Goal: Task Accomplishment & Management: Use online tool/utility

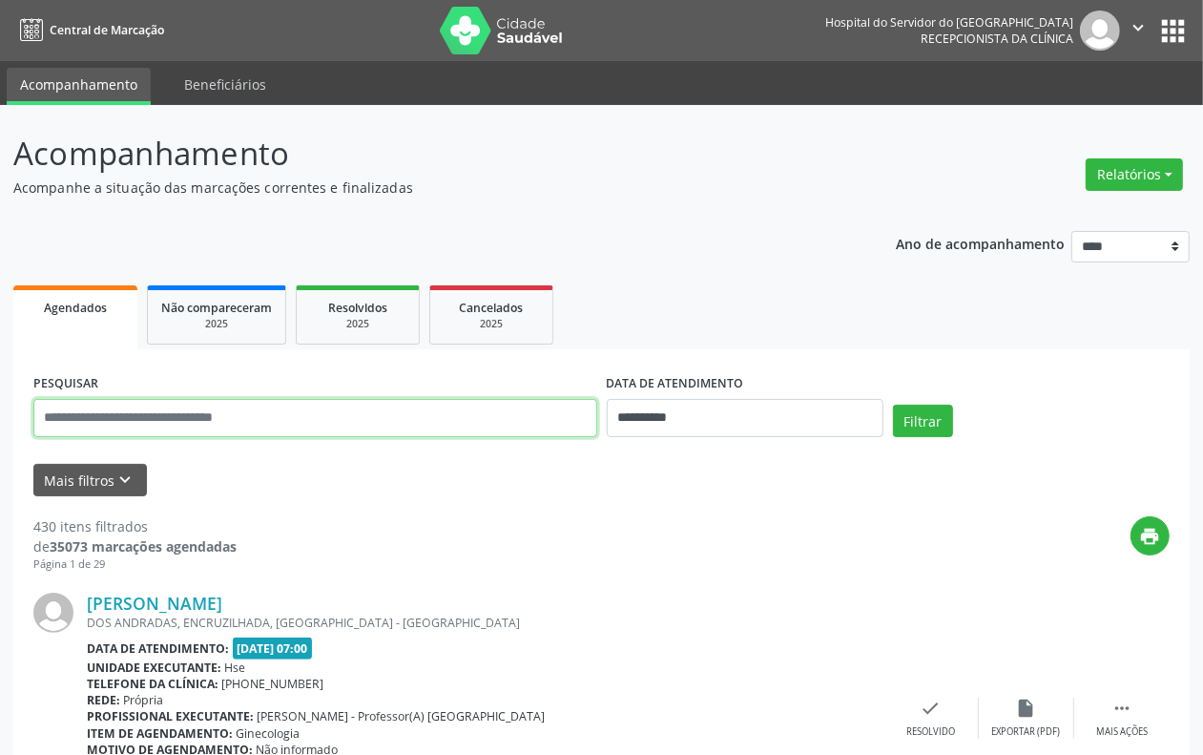
click at [459, 435] on input "text" at bounding box center [315, 418] width 564 height 38
type input "**********"
click at [893, 404] on button "Filtrar" at bounding box center [923, 420] width 60 height 32
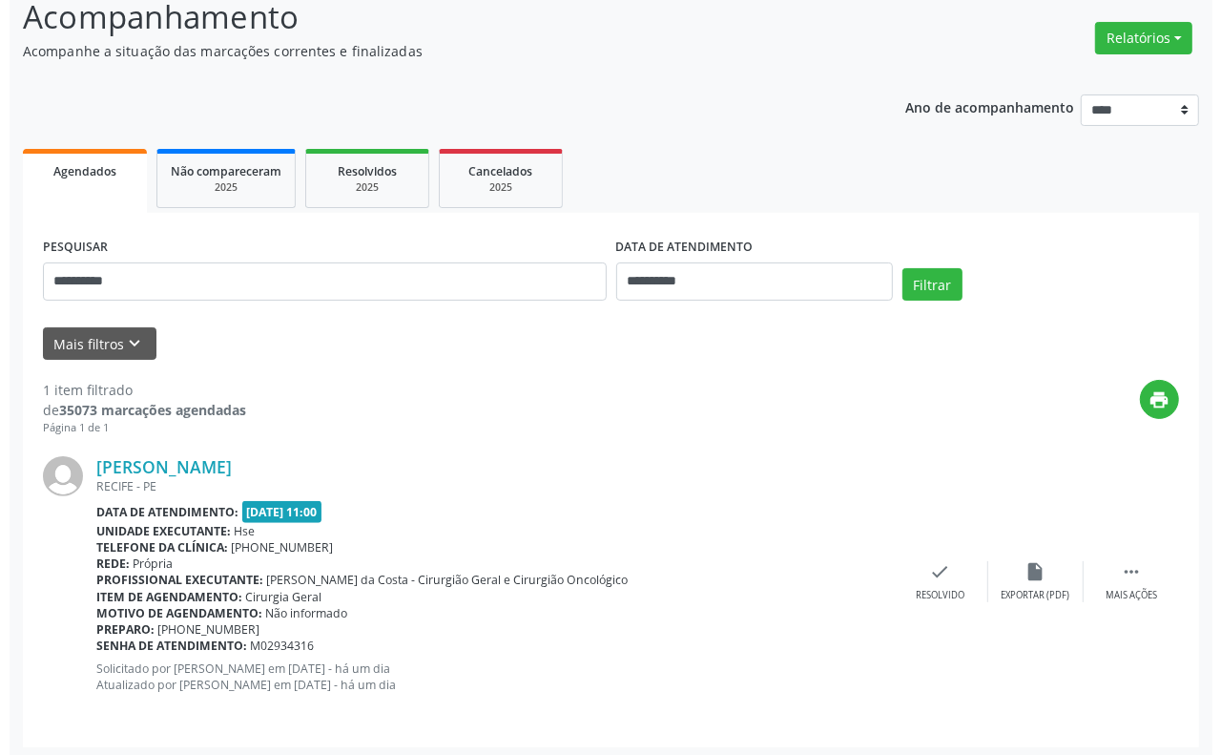
scroll to position [141, 0]
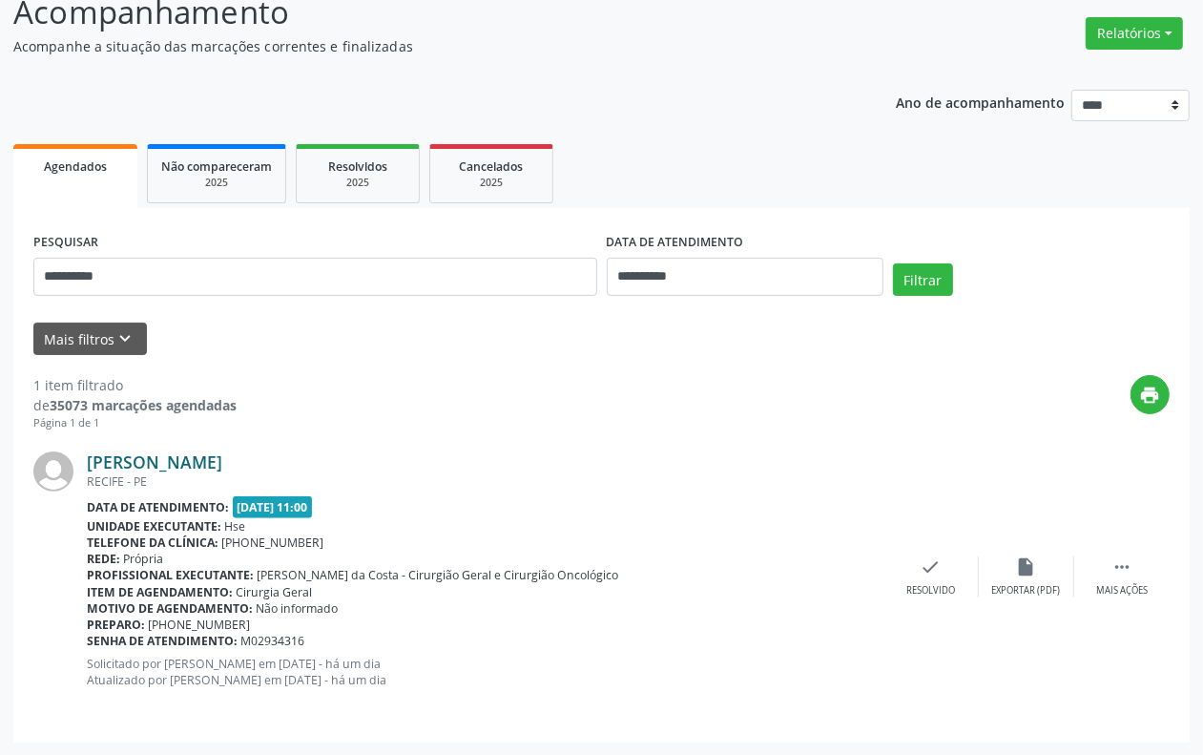
click at [222, 460] on link "[PERSON_NAME]" at bounding box center [154, 461] width 135 height 21
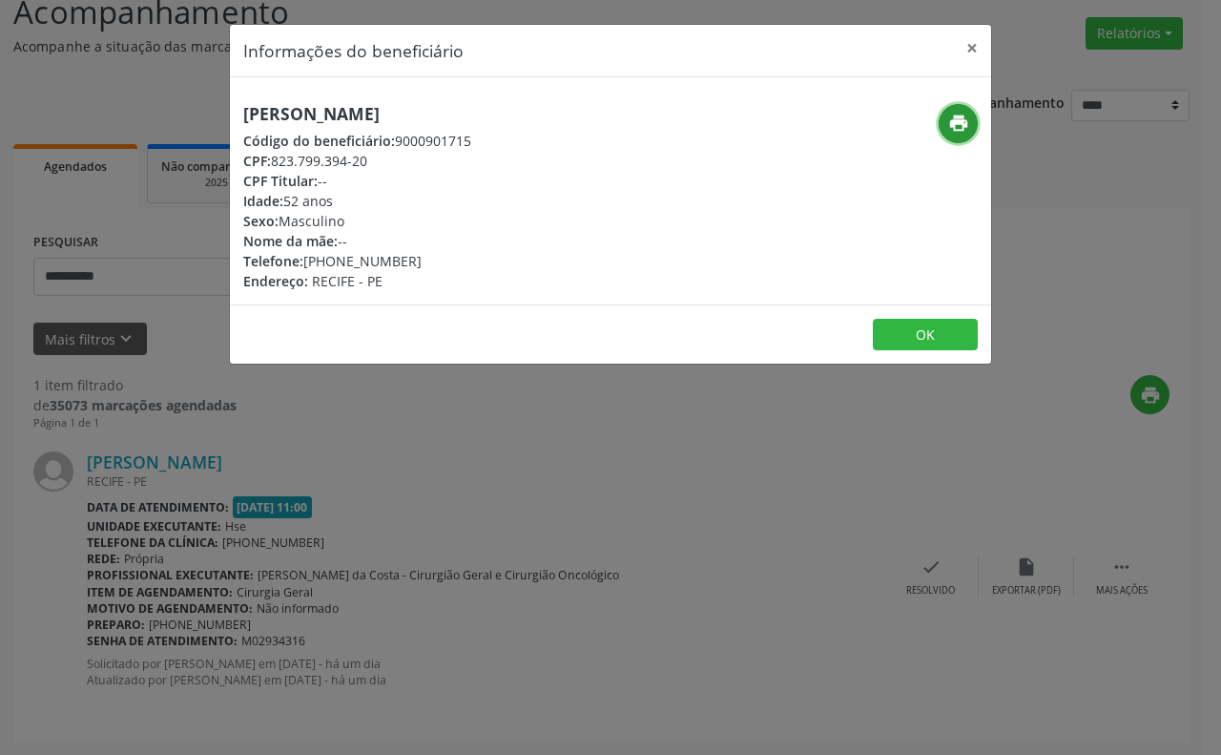
click at [969, 135] on button "print" at bounding box center [958, 123] width 39 height 39
drag, startPoint x: 878, startPoint y: 191, endPoint x: 901, endPoint y: 241, distance: 55.9
click at [880, 192] on div "print" at bounding box center [864, 197] width 254 height 187
click at [971, 40] on button "×" at bounding box center [972, 48] width 38 height 47
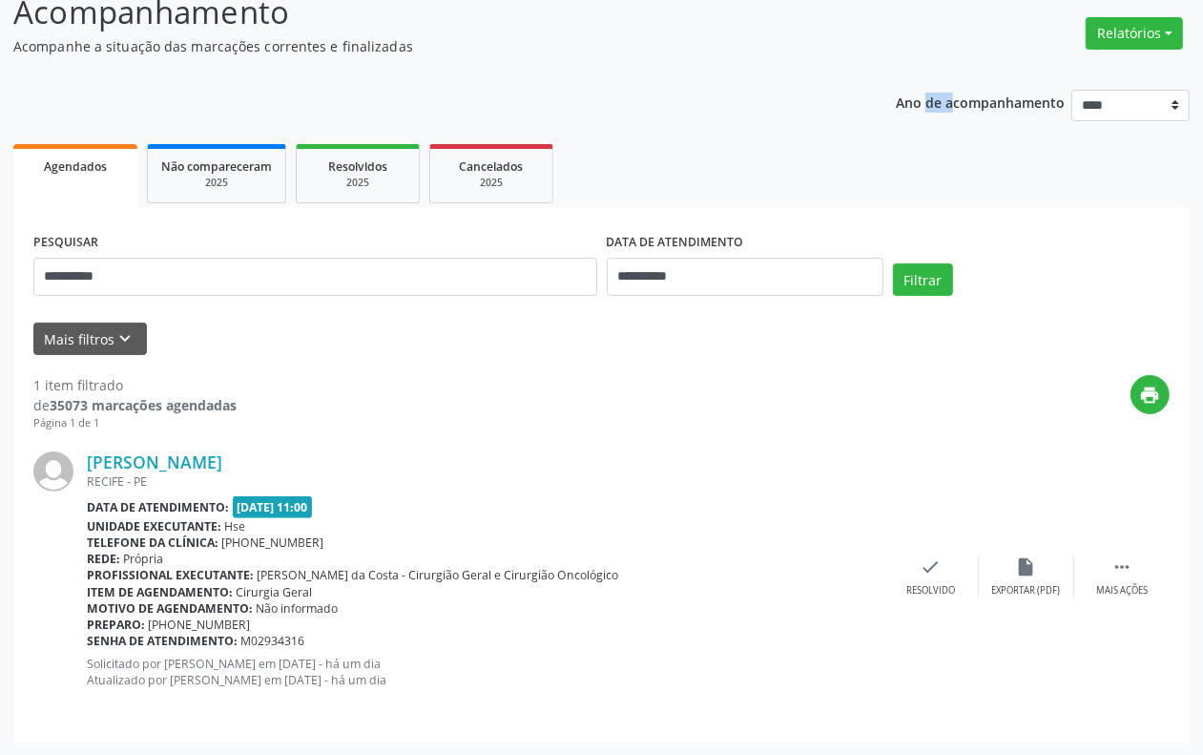
click at [971, 40] on header "Acompanhamento Acompanhe a situação das marcações correntes e finalizadas Relat…" at bounding box center [601, 23] width 1176 height 68
click at [1170, 27] on button "Relatórios" at bounding box center [1134, 33] width 97 height 32
click at [1008, 63] on link "Agendamentos" at bounding box center [1082, 73] width 205 height 27
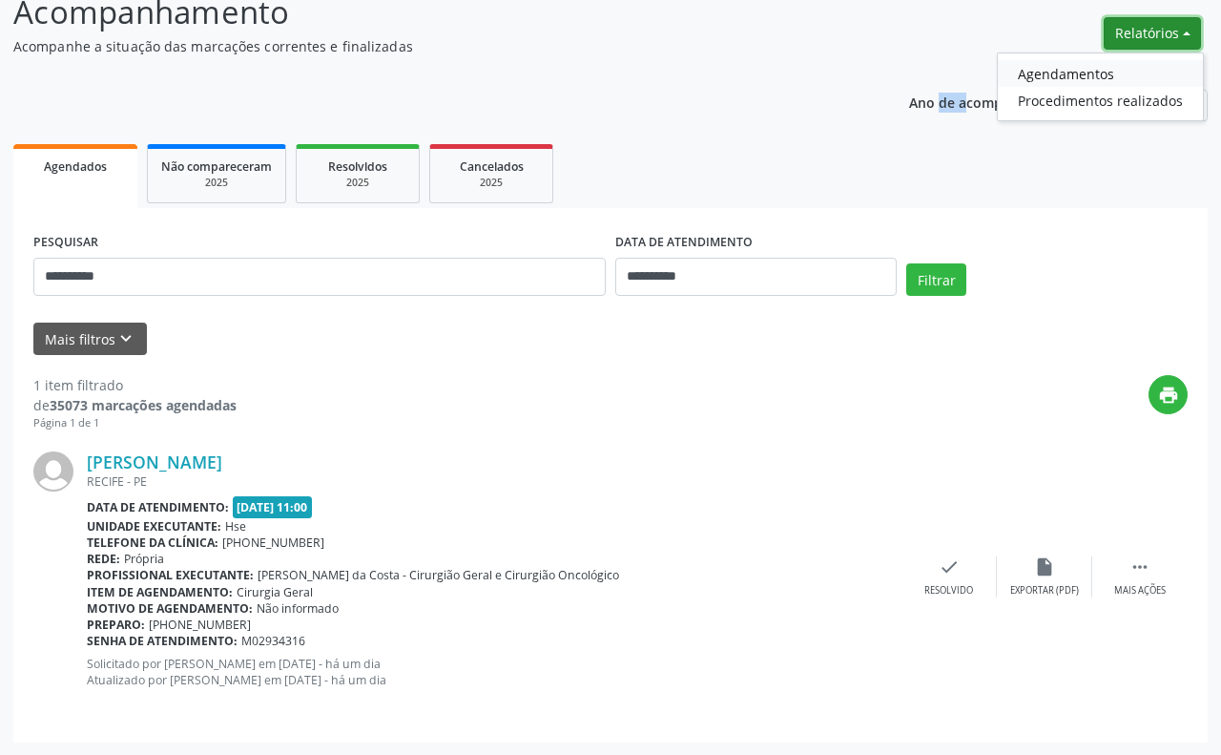
select select "*"
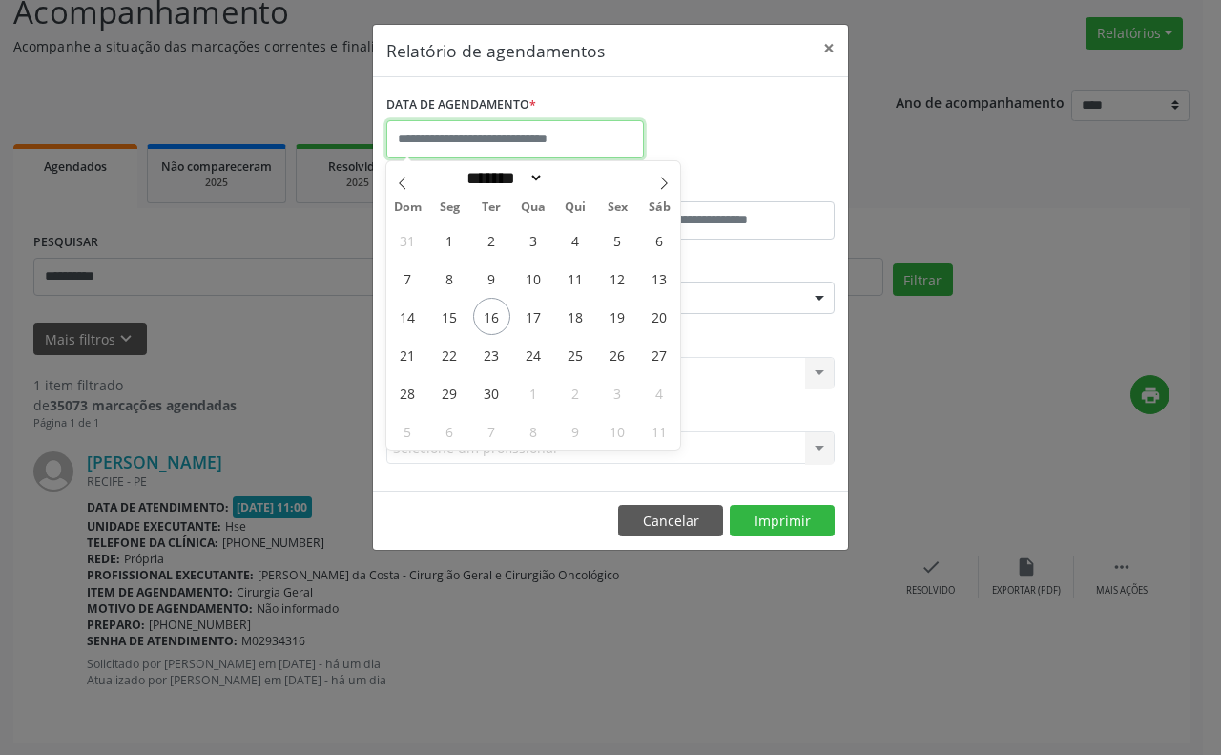
click at [467, 140] on input "text" at bounding box center [515, 139] width 258 height 38
click at [573, 315] on span "18" at bounding box center [575, 316] width 37 height 37
type input "**********"
click at [573, 315] on span "18" at bounding box center [575, 316] width 37 height 37
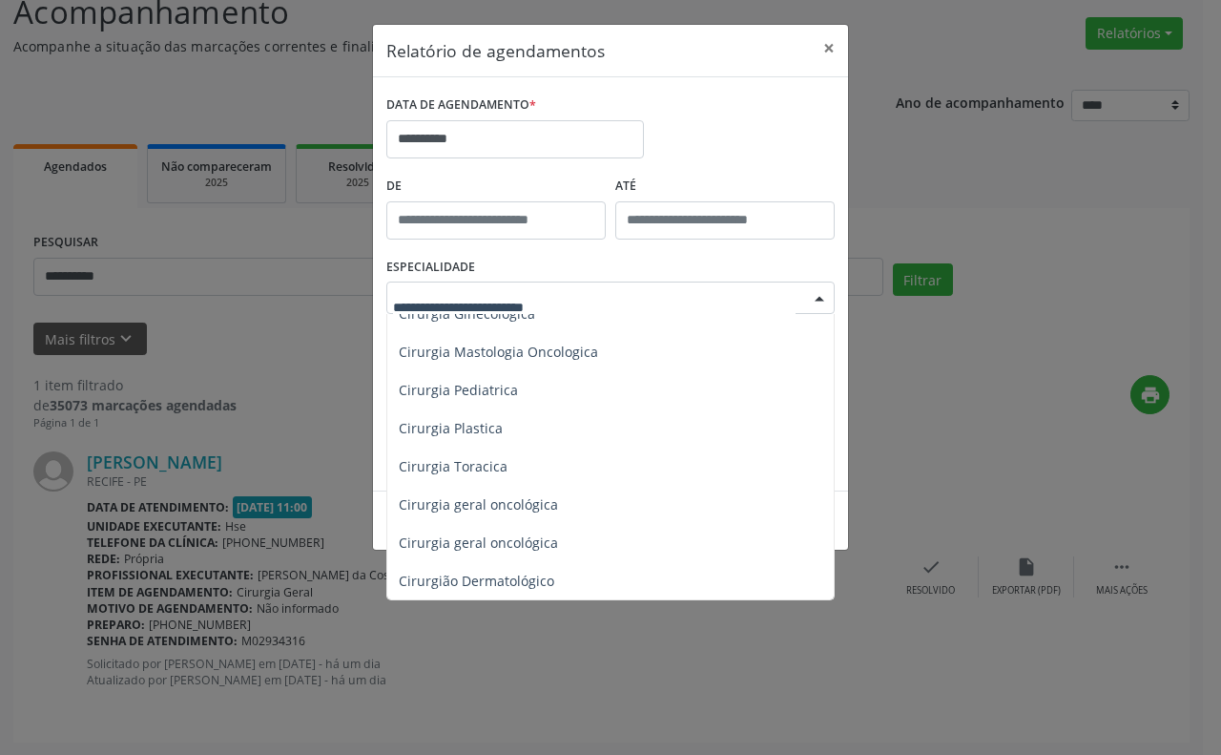
scroll to position [358, 0]
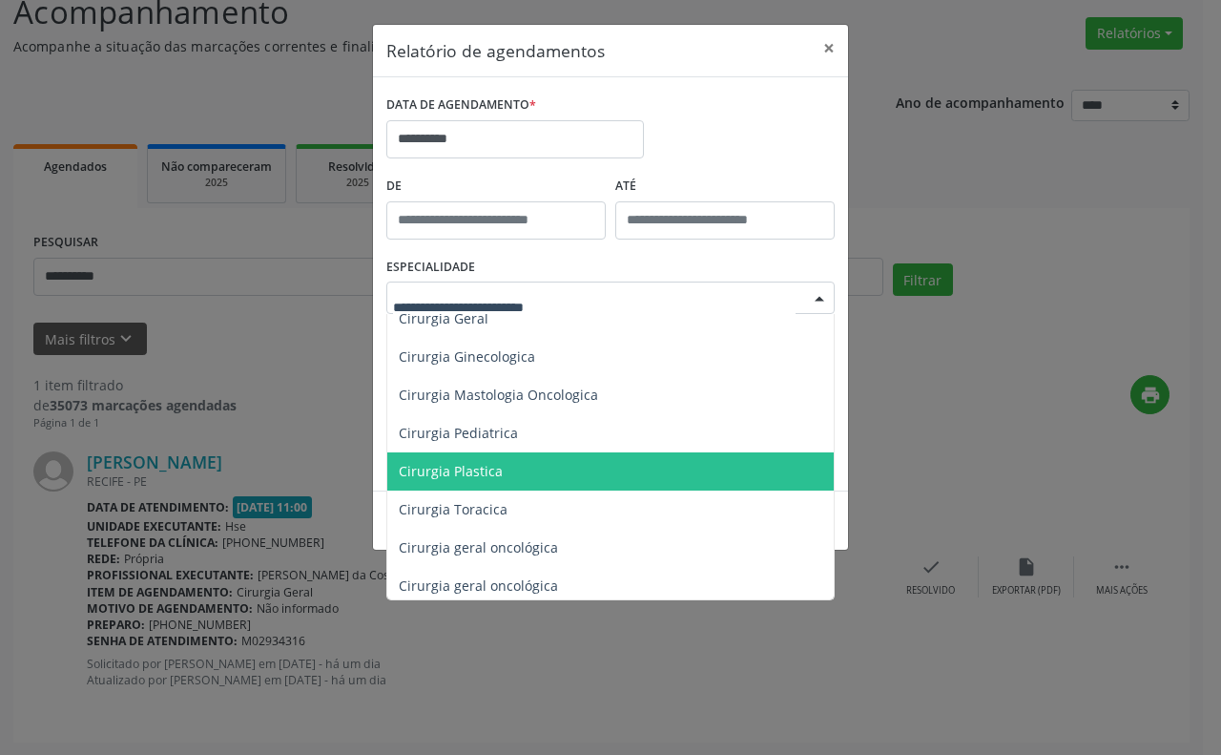
click at [487, 466] on span "Cirurgia Plastica" at bounding box center [451, 471] width 104 height 18
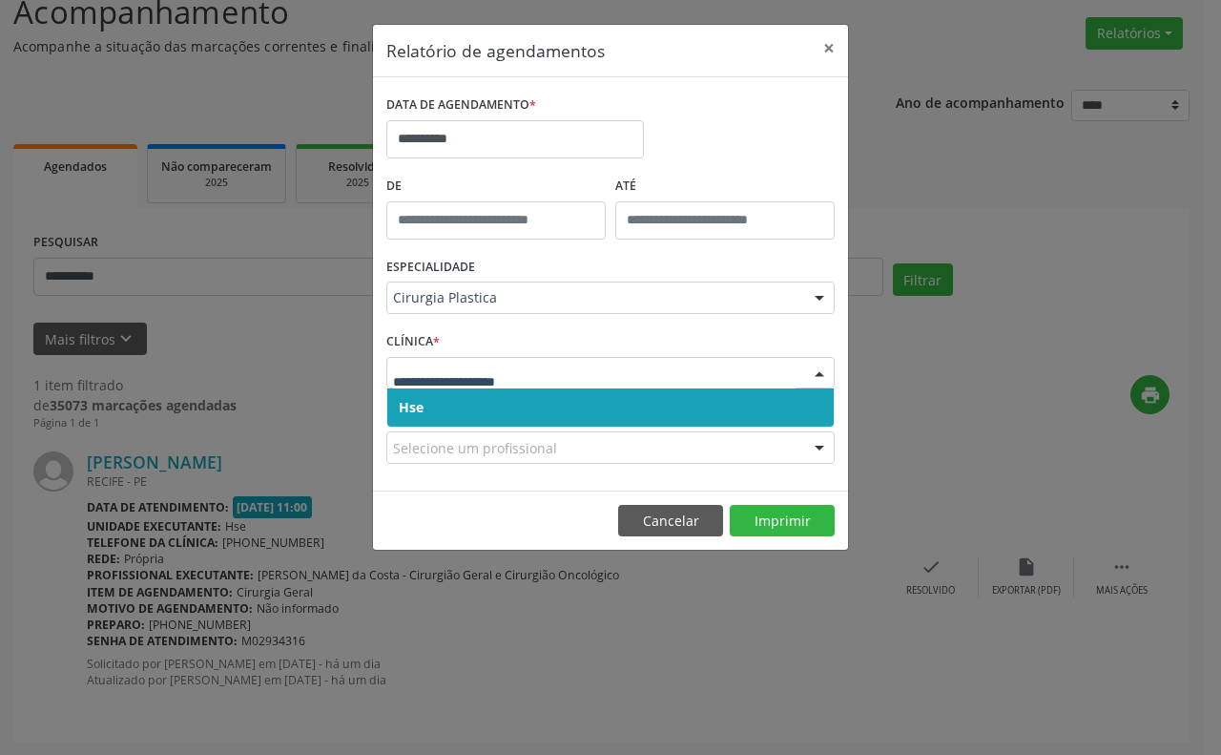
drag, startPoint x: 474, startPoint y: 417, endPoint x: 487, endPoint y: 391, distance: 29.0
click at [482, 412] on span "Hse" at bounding box center [610, 407] width 446 height 38
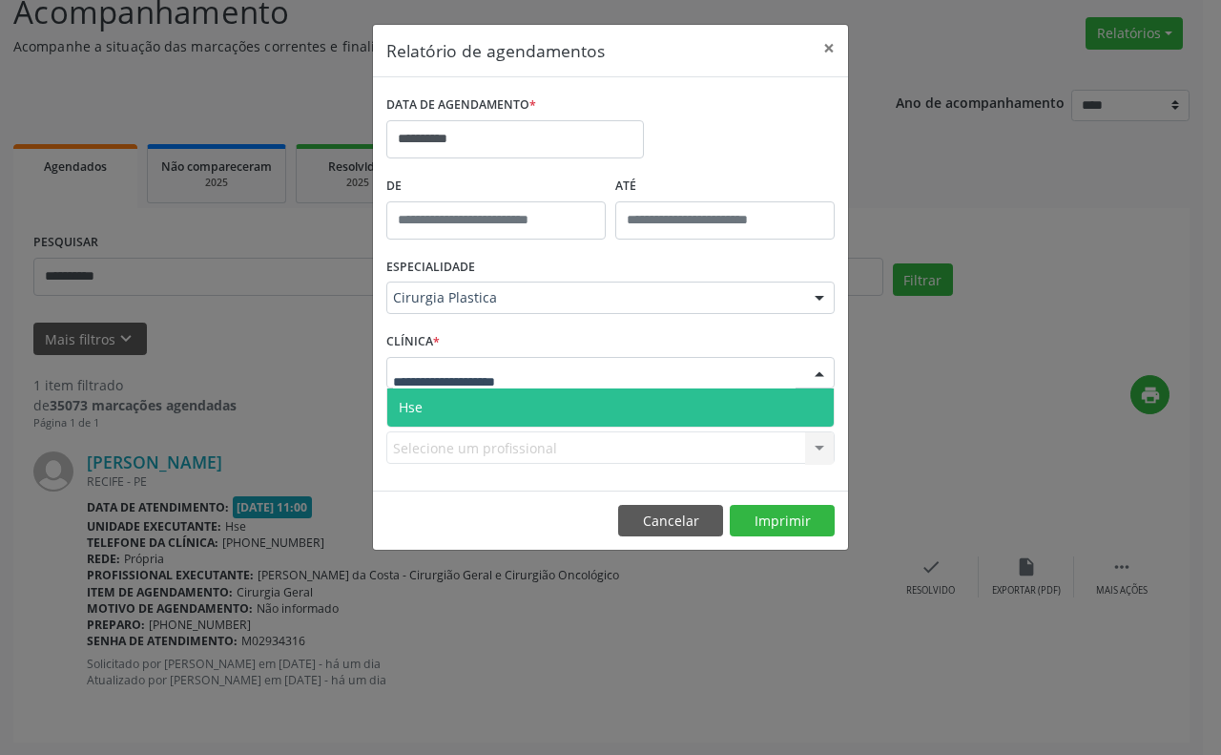
click at [496, 408] on span "Hse" at bounding box center [610, 407] width 446 height 38
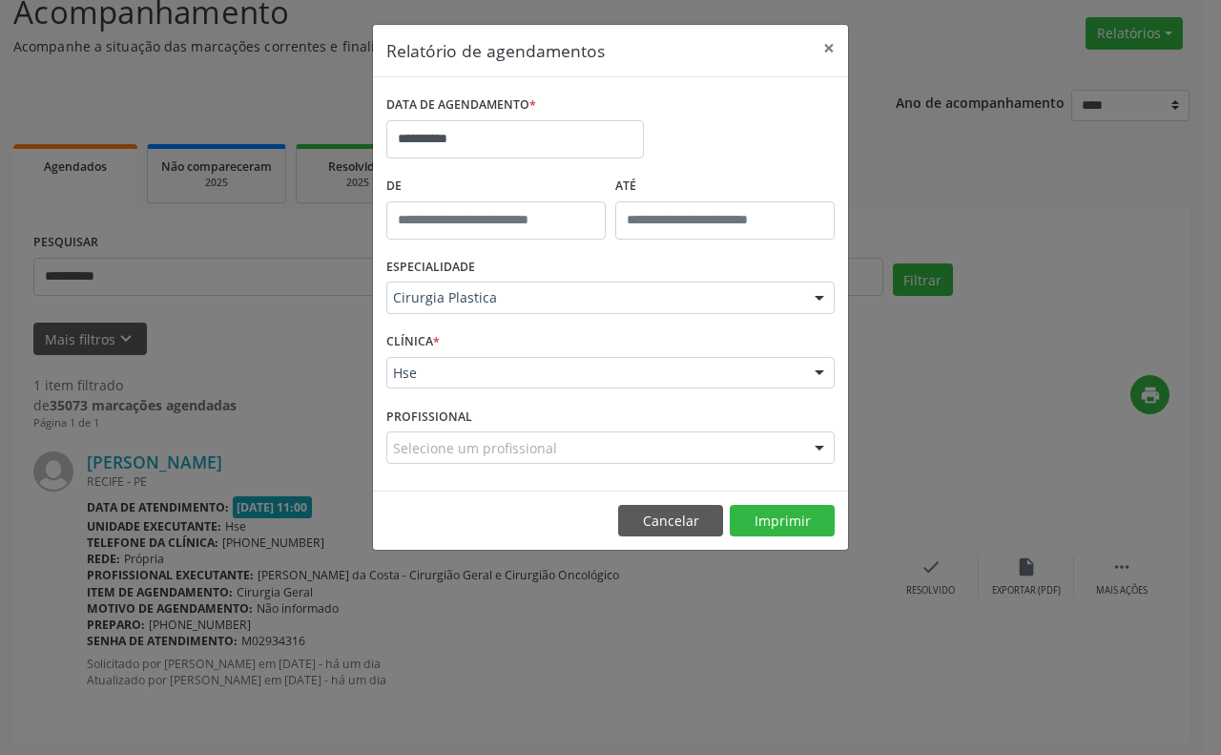
click at [487, 439] on div "Selecione um profissional Todos os profissionais [PERSON_NAME] [PERSON_NAME] [P…" at bounding box center [610, 447] width 448 height 32
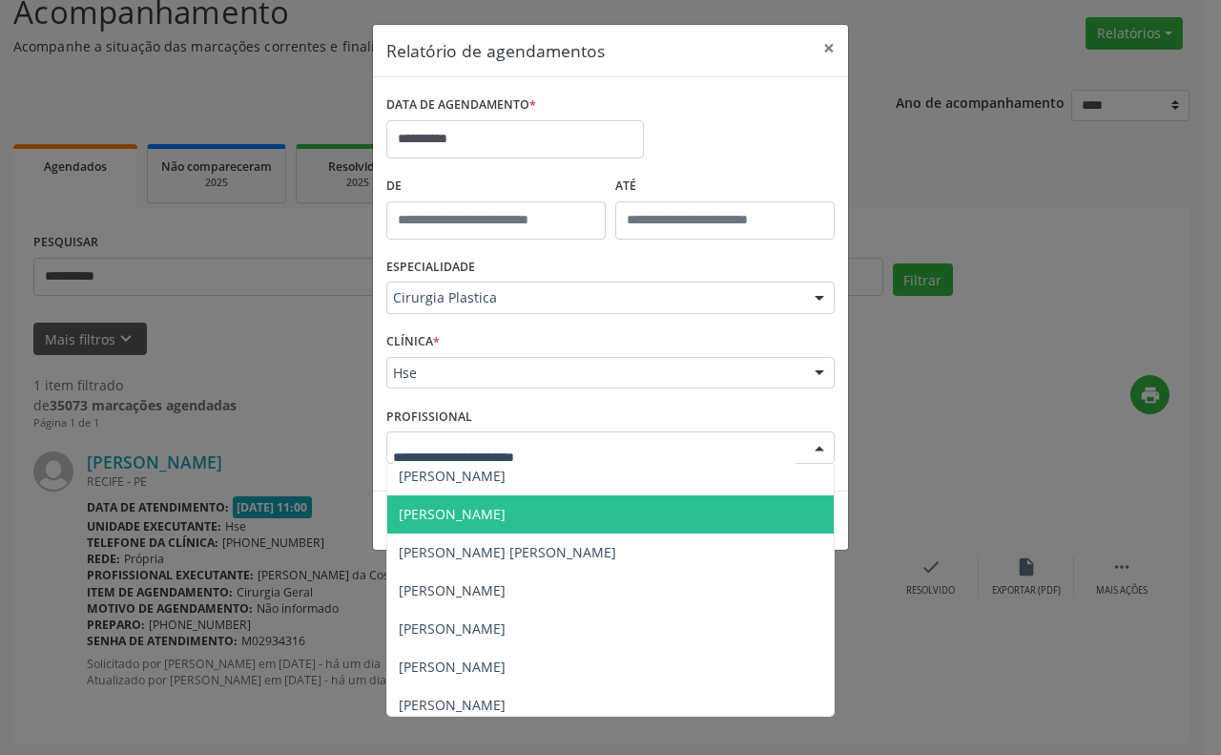
scroll to position [397, 0]
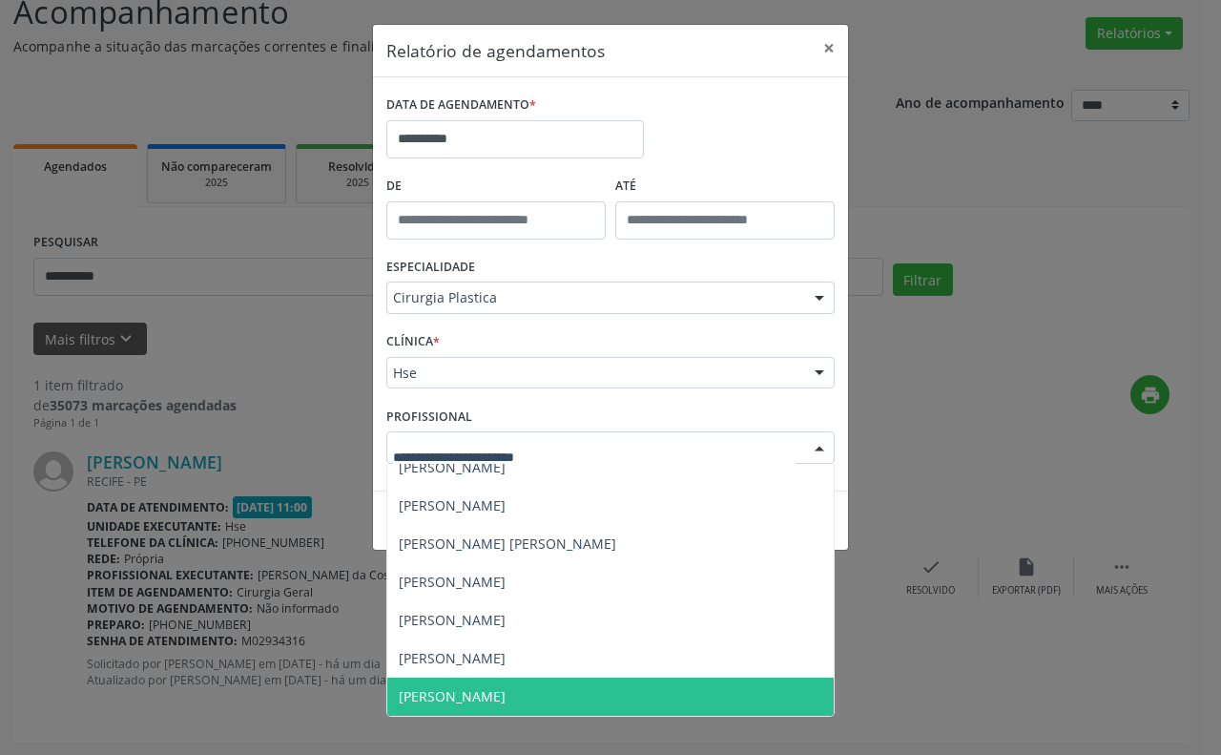
click at [439, 693] on span "[PERSON_NAME]" at bounding box center [452, 696] width 107 height 18
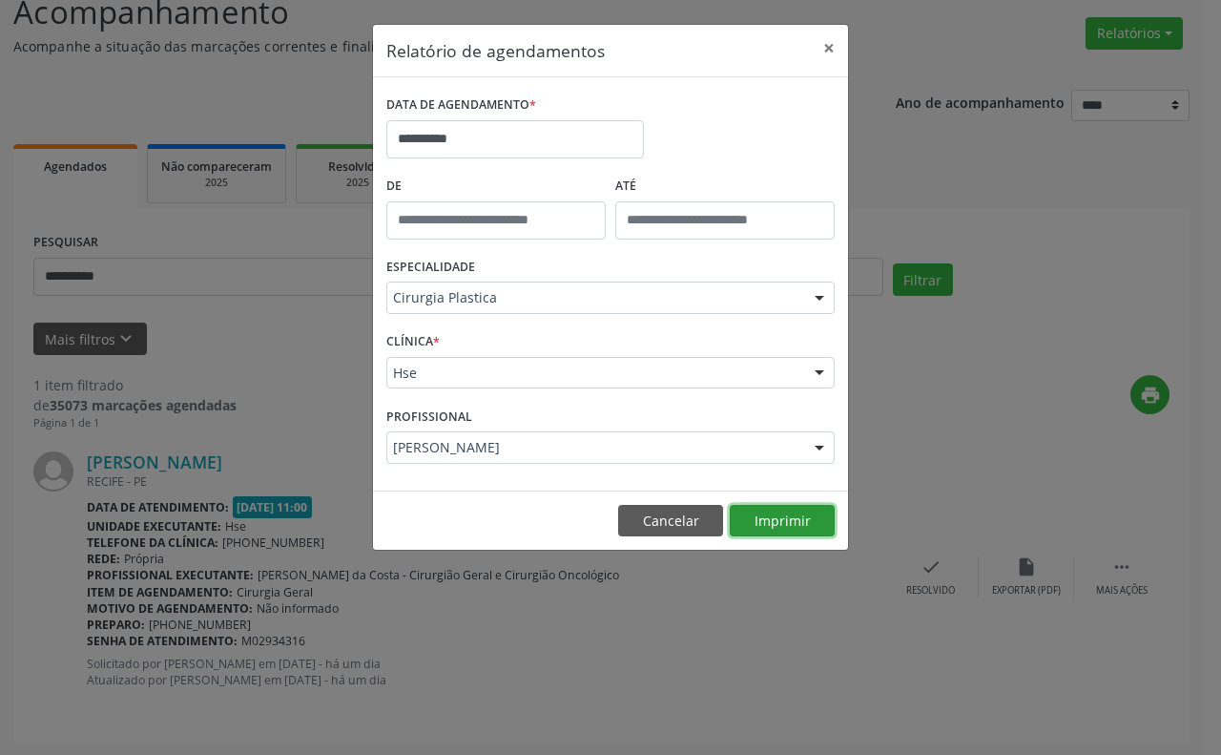
click at [773, 517] on button "Imprimir" at bounding box center [782, 521] width 105 height 32
